Goal: Task Accomplishment & Management: Manage account settings

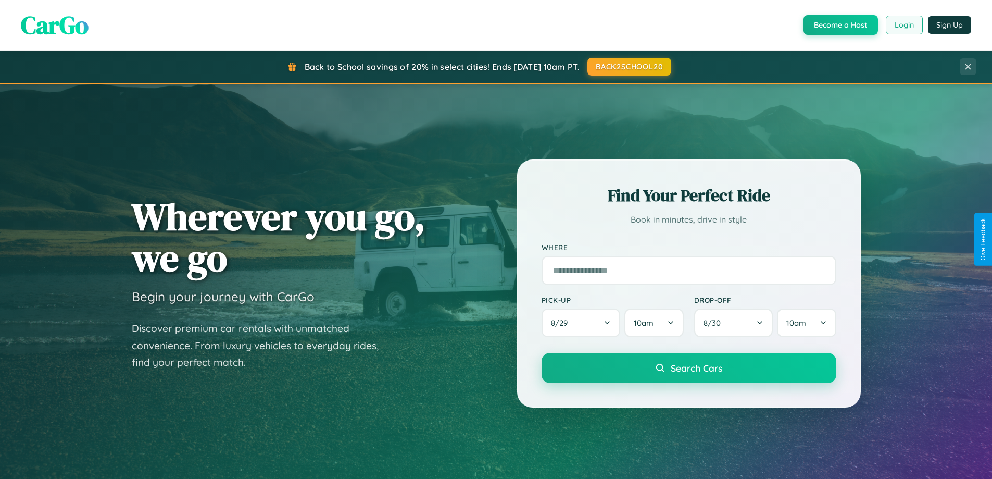
click at [904, 25] on button "Login" at bounding box center [904, 25] width 37 height 19
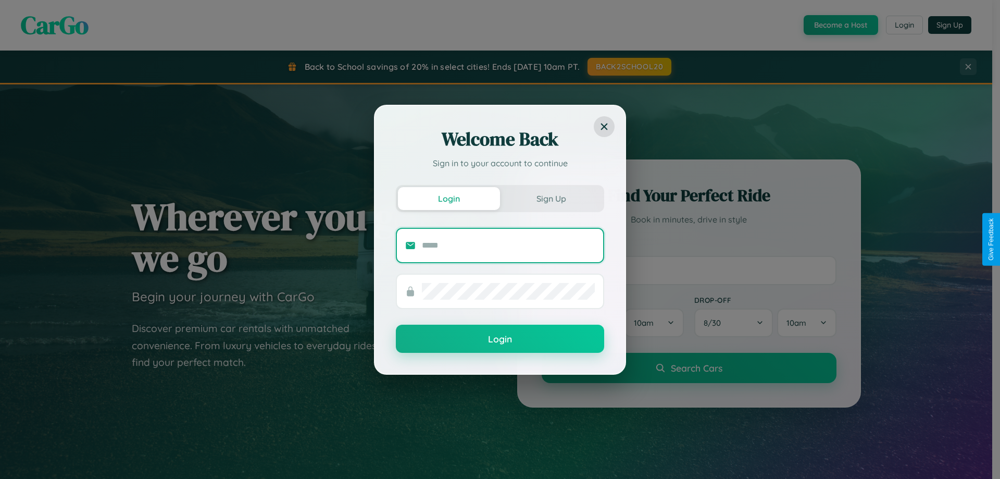
click at [508, 245] on input "text" at bounding box center [508, 245] width 173 height 17
type input "**********"
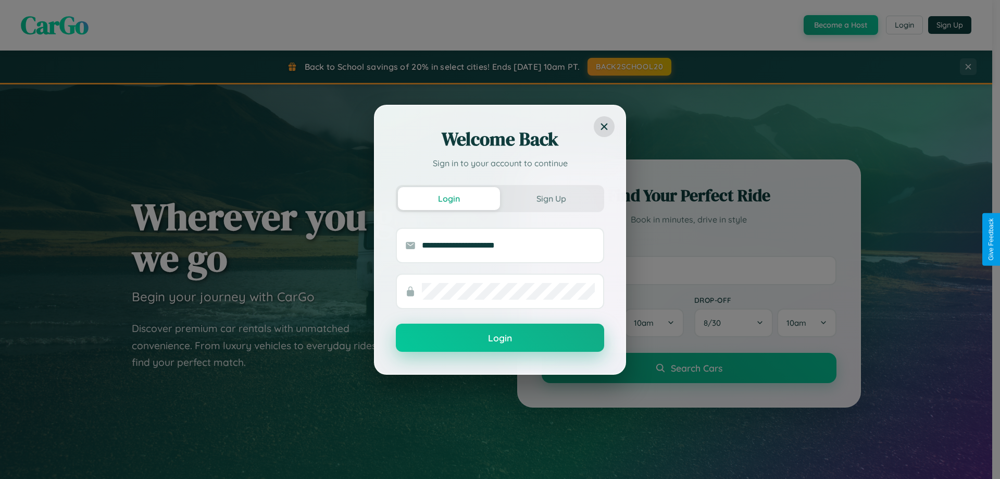
click at [500, 338] on button "Login" at bounding box center [500, 338] width 208 height 28
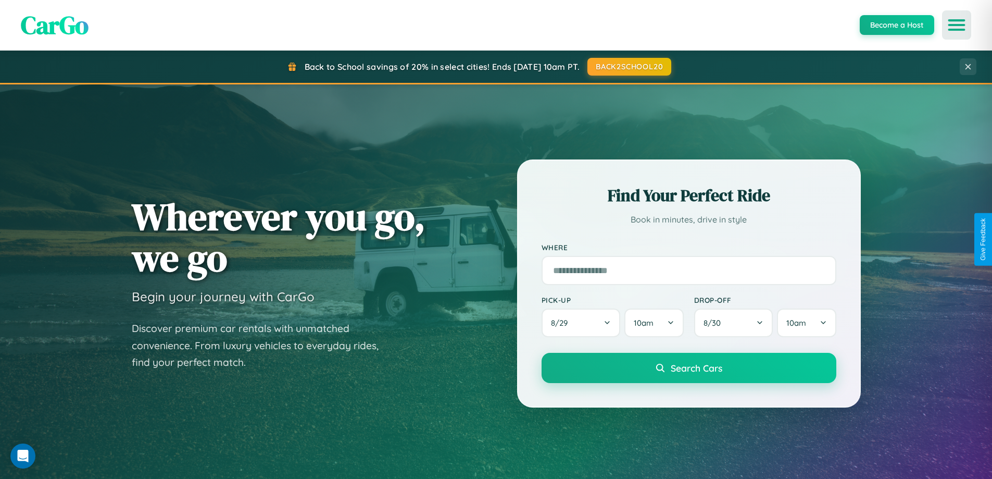
click at [957, 25] on icon "Open menu" at bounding box center [957, 24] width 15 height 9
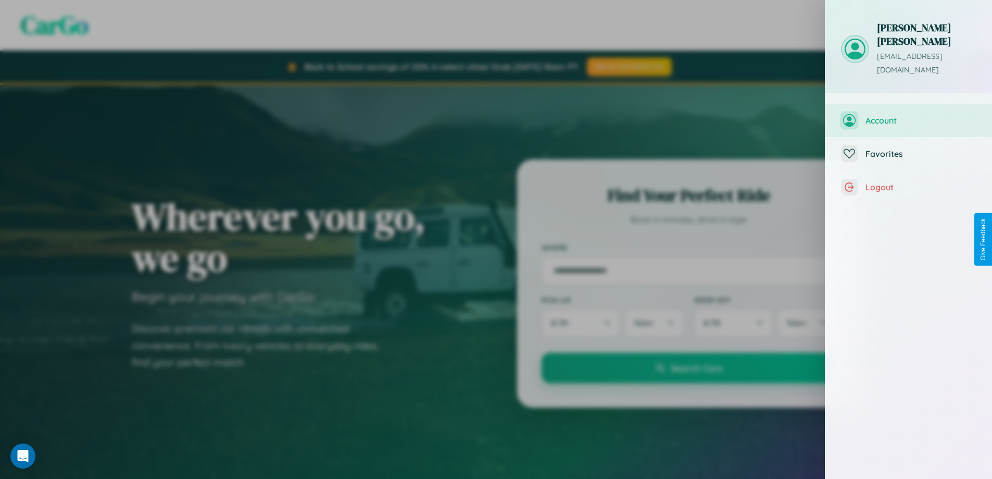
click at [909, 115] on span "Account" at bounding box center [921, 120] width 111 height 10
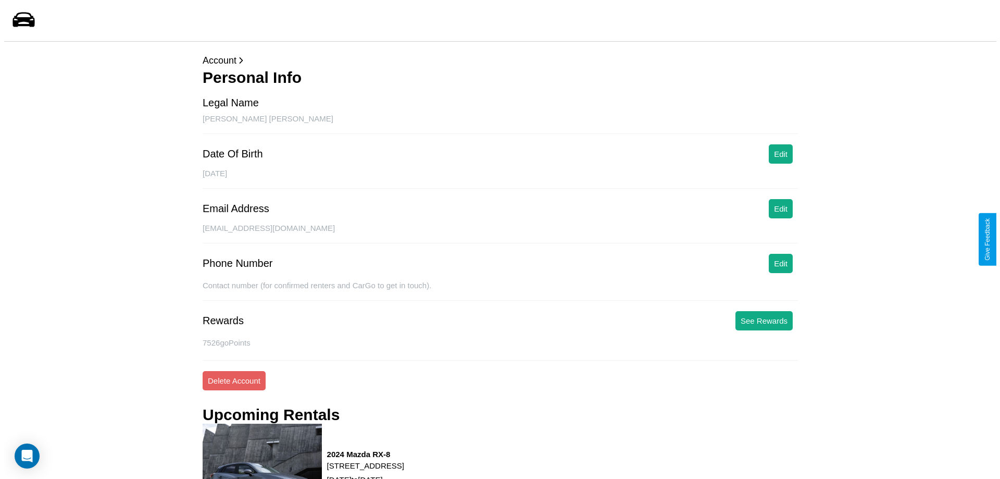
scroll to position [141, 0]
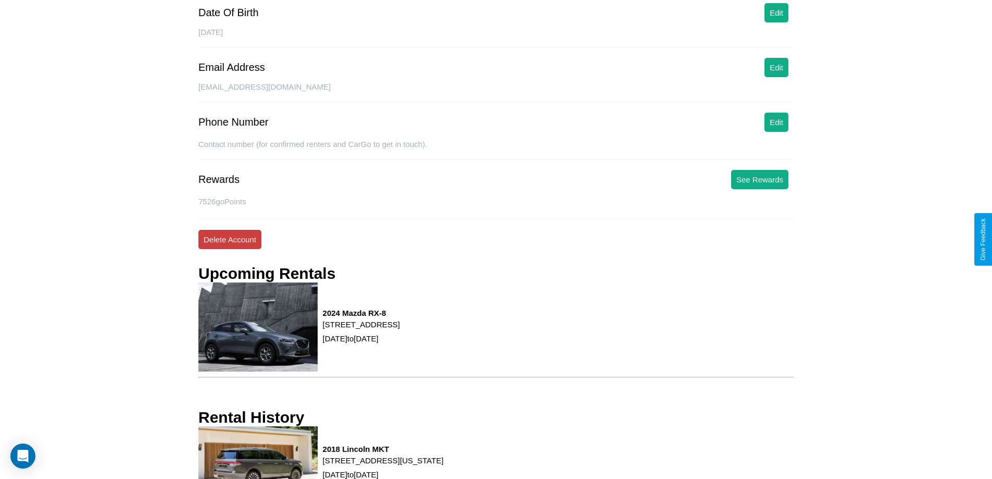
click at [230, 239] on button "Delete Account" at bounding box center [229, 239] width 63 height 19
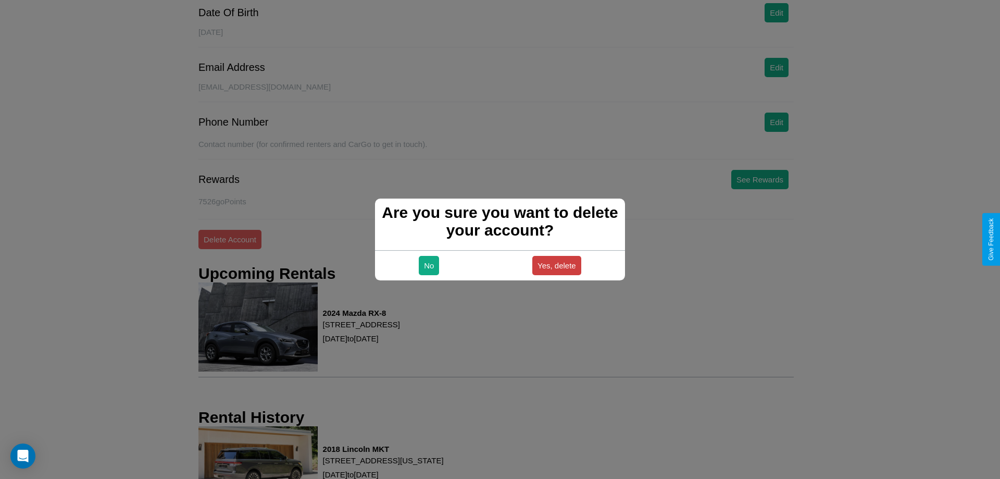
click at [556, 265] on button "Yes, delete" at bounding box center [556, 265] width 49 height 19
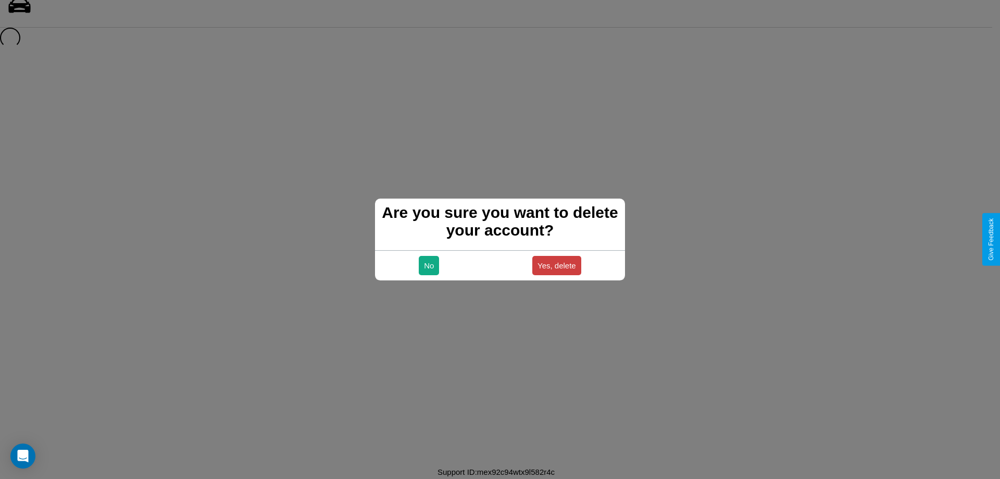
scroll to position [14, 0]
